Goal: Task Accomplishment & Management: Use online tool/utility

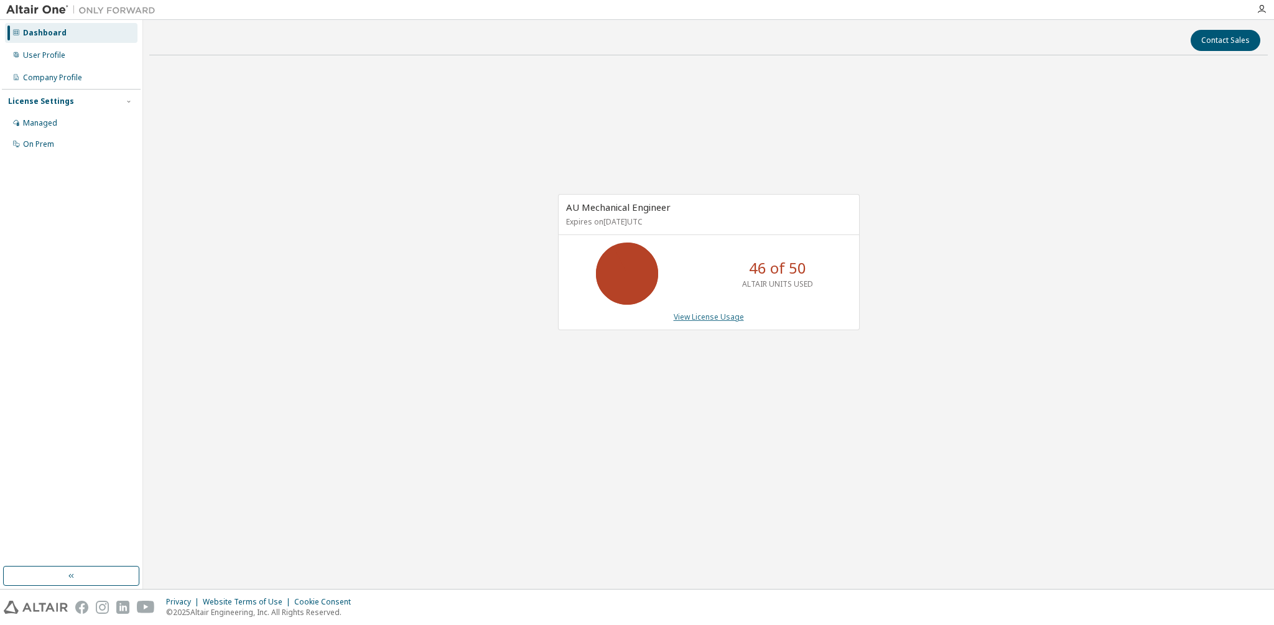
click at [707, 317] on link "View License Usage" at bounding box center [709, 317] width 70 height 11
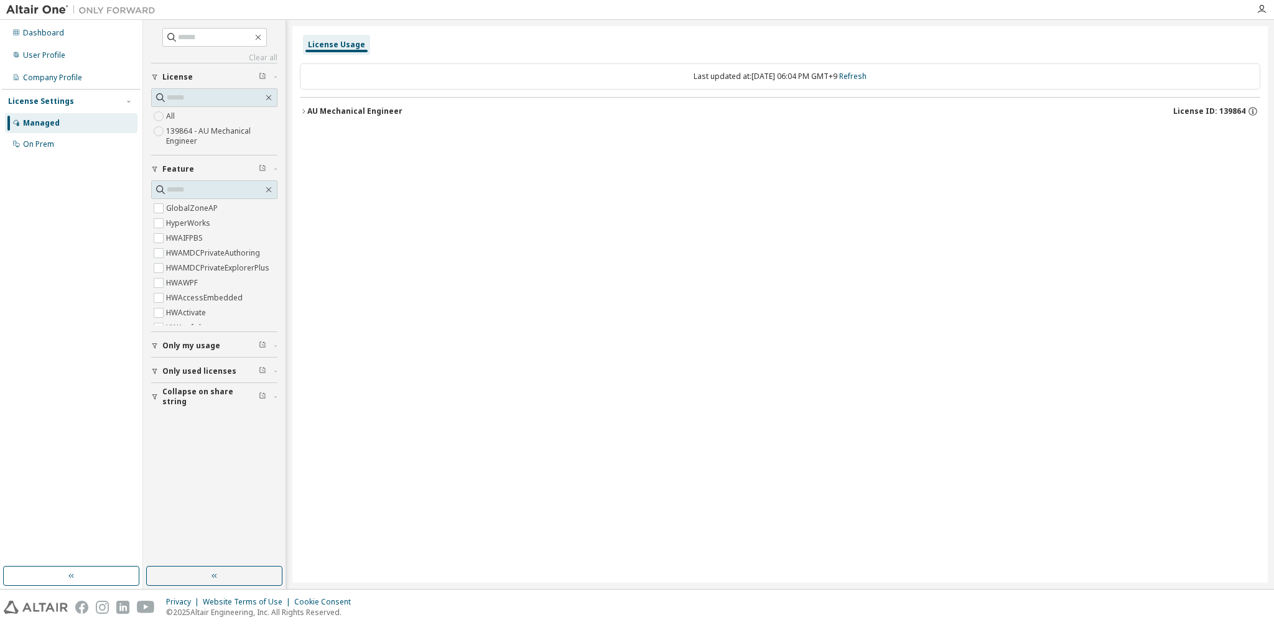
click at [362, 110] on div "AU Mechanical Engineer" at bounding box center [354, 111] width 95 height 10
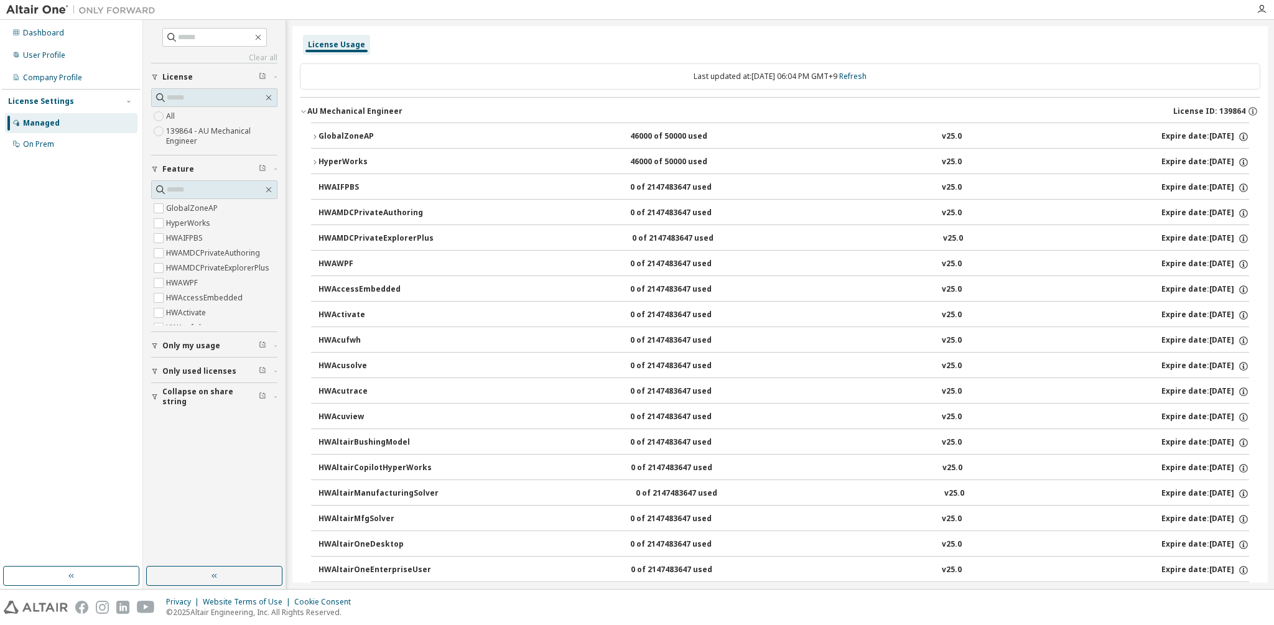
click at [345, 133] on div "GlobalZoneAP" at bounding box center [375, 136] width 112 height 11
